Goal: Check status: Check status

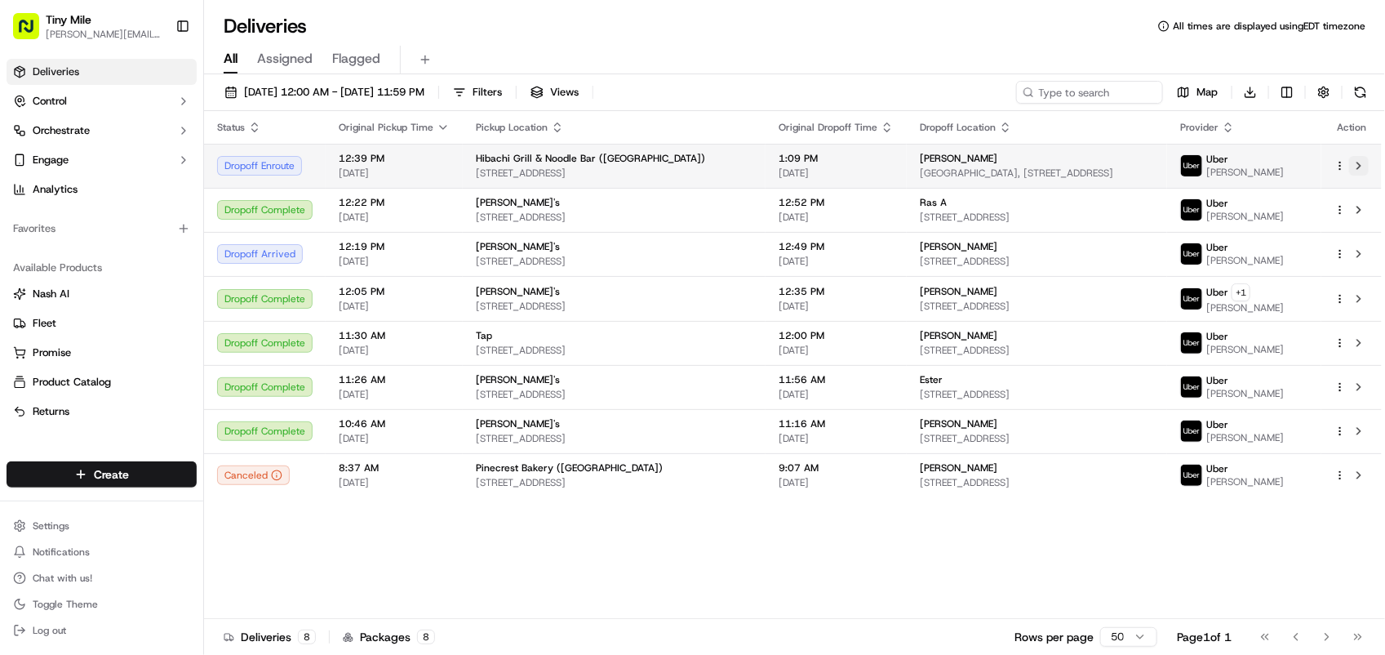
click at [1351, 167] on button at bounding box center [1359, 166] width 20 height 20
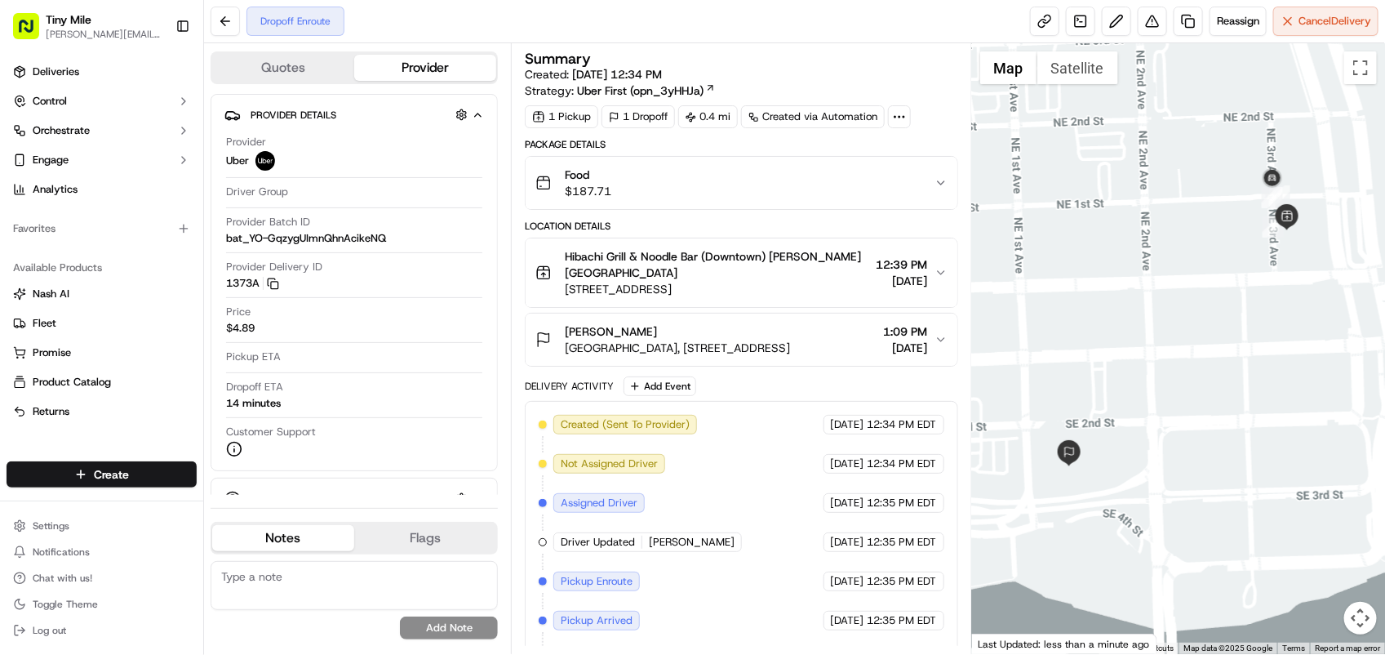
click at [1229, 462] on div at bounding box center [1178, 348] width 413 height 611
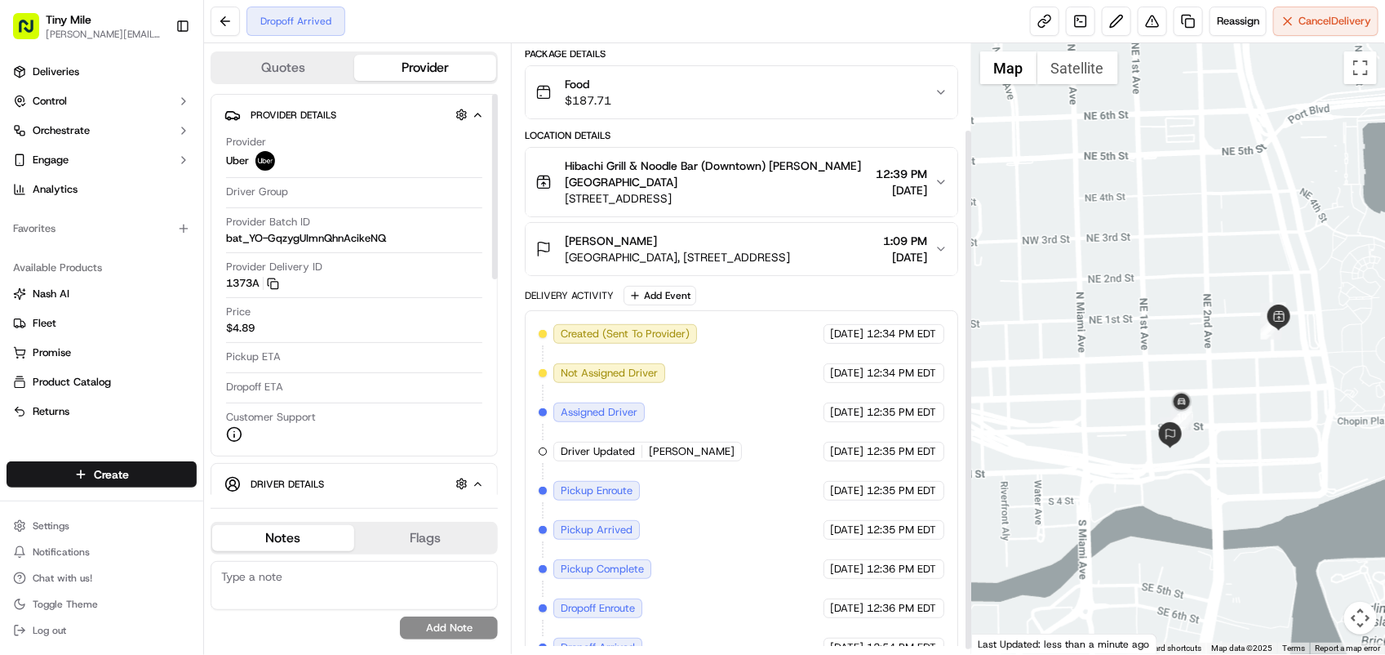
scroll to position [104, 0]
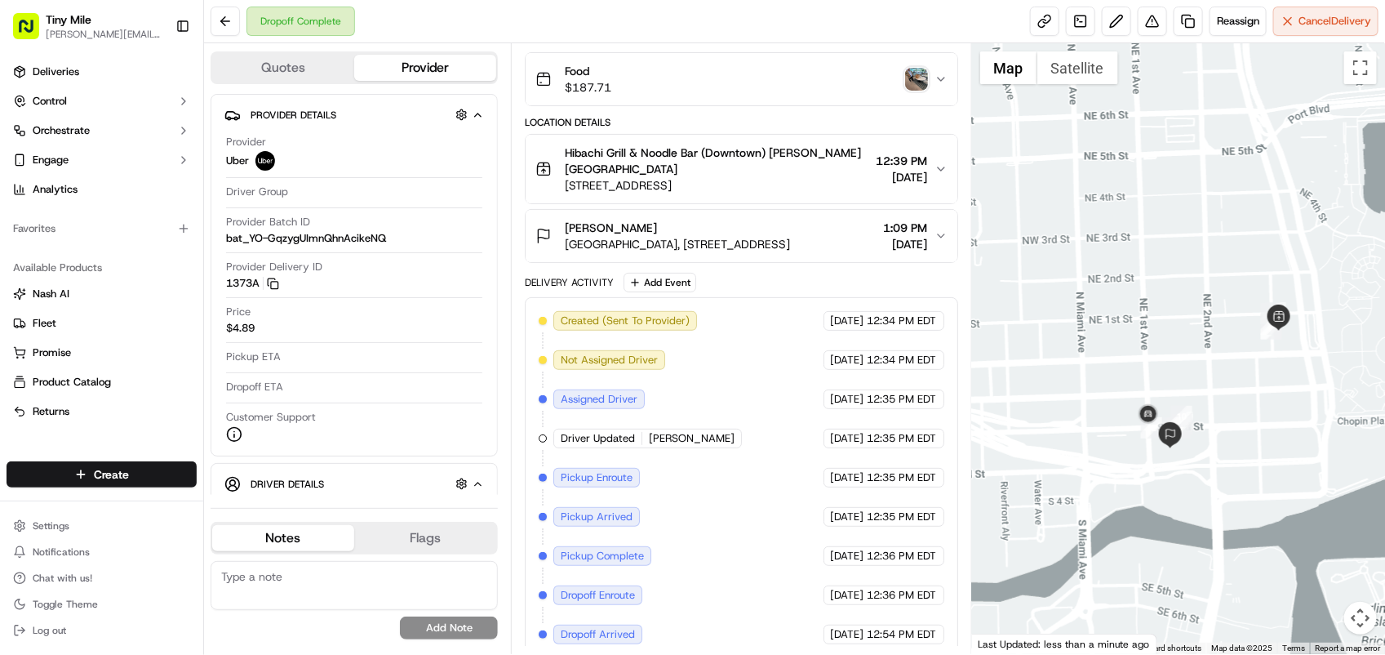
click at [915, 78] on img "button" at bounding box center [916, 79] width 23 height 23
